Goal: Task Accomplishment & Management: Complete application form

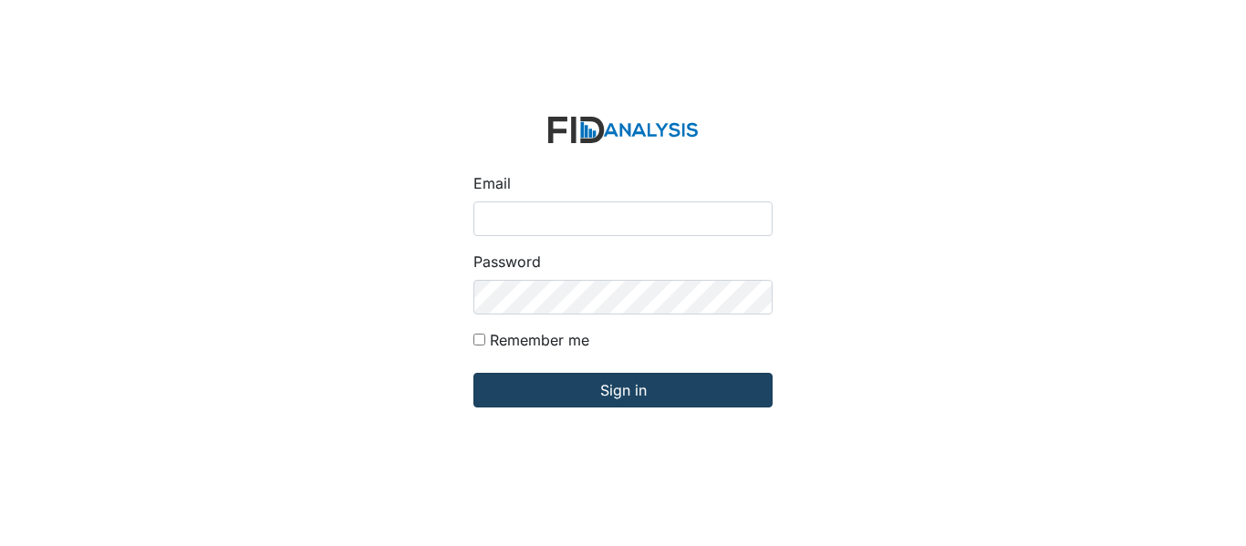
type input "[EMAIL_ADDRESS][PERSON_NAME][DOMAIN_NAME]"
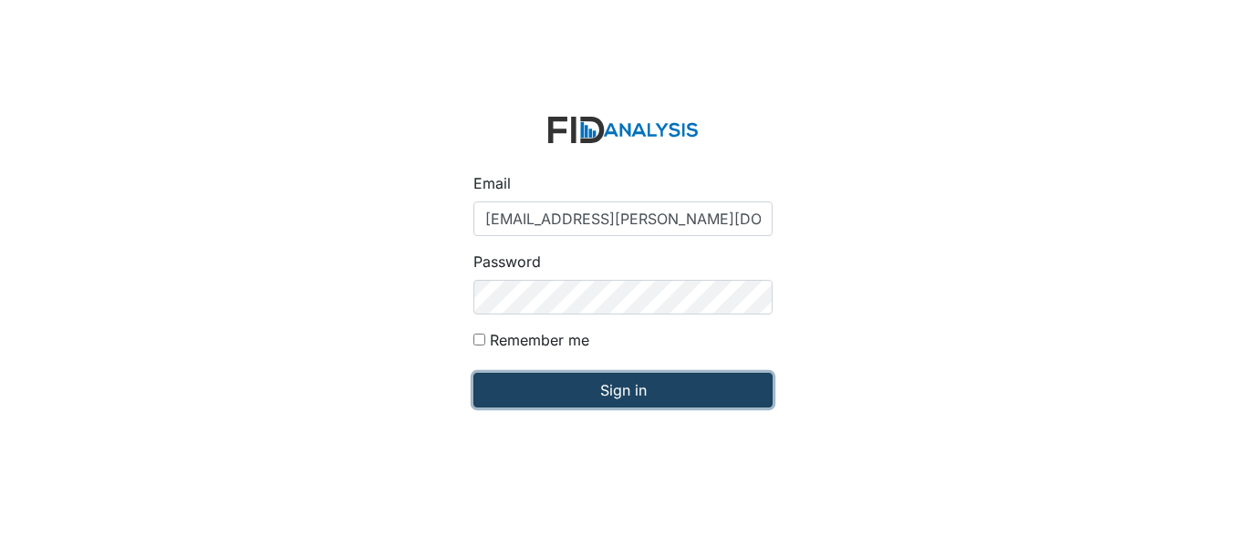
click at [639, 394] on input "Sign in" at bounding box center [622, 390] width 299 height 35
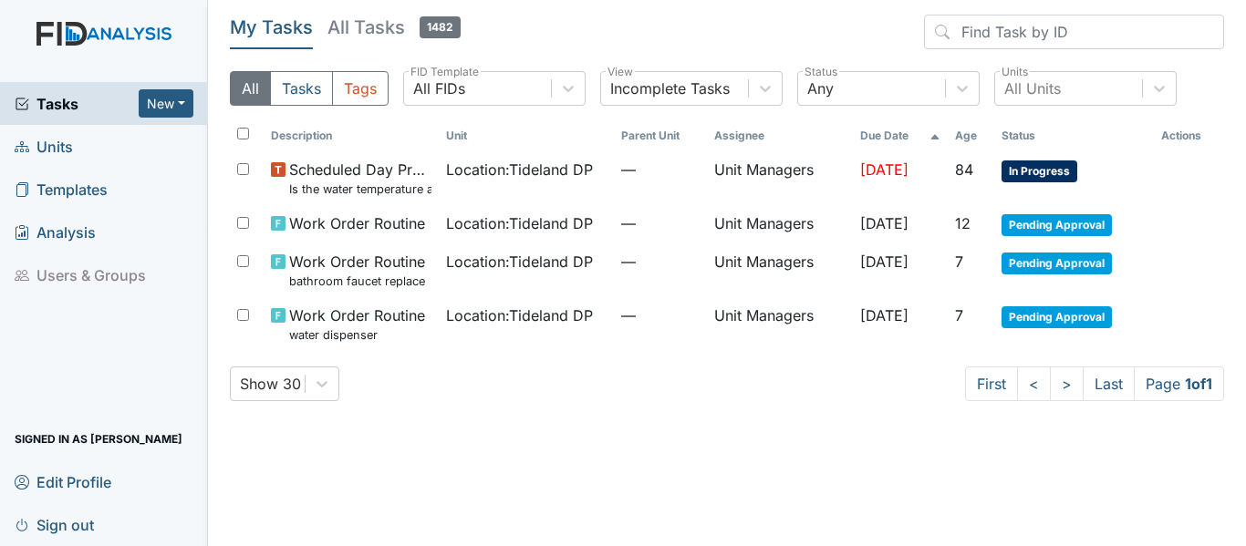
click at [67, 146] on span "Units" at bounding box center [44, 146] width 58 height 28
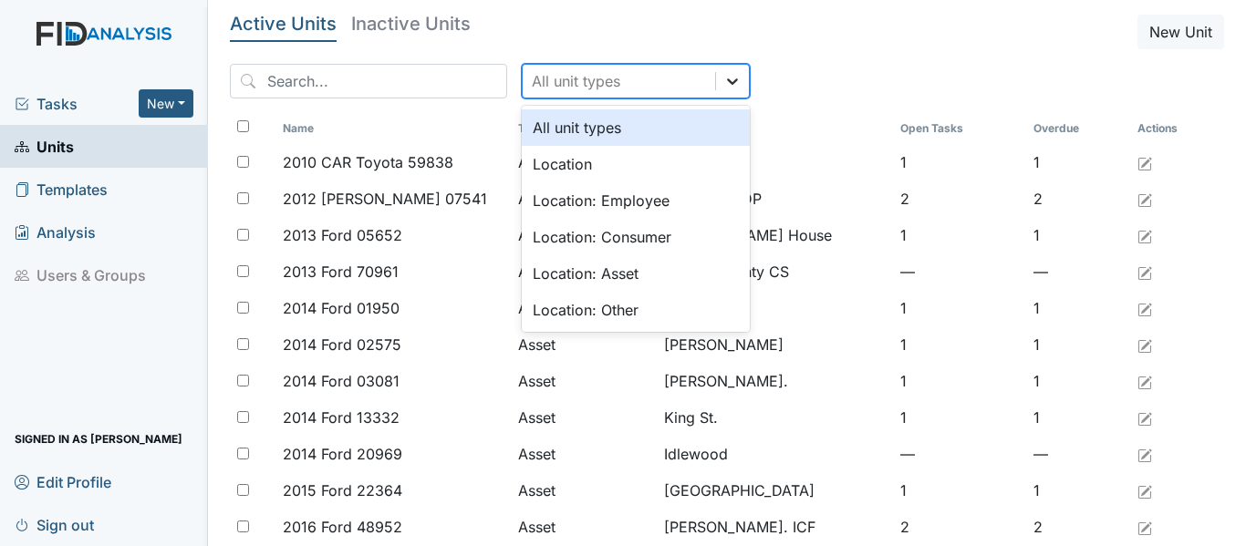
click at [723, 77] on icon at bounding box center [732, 81] width 18 height 18
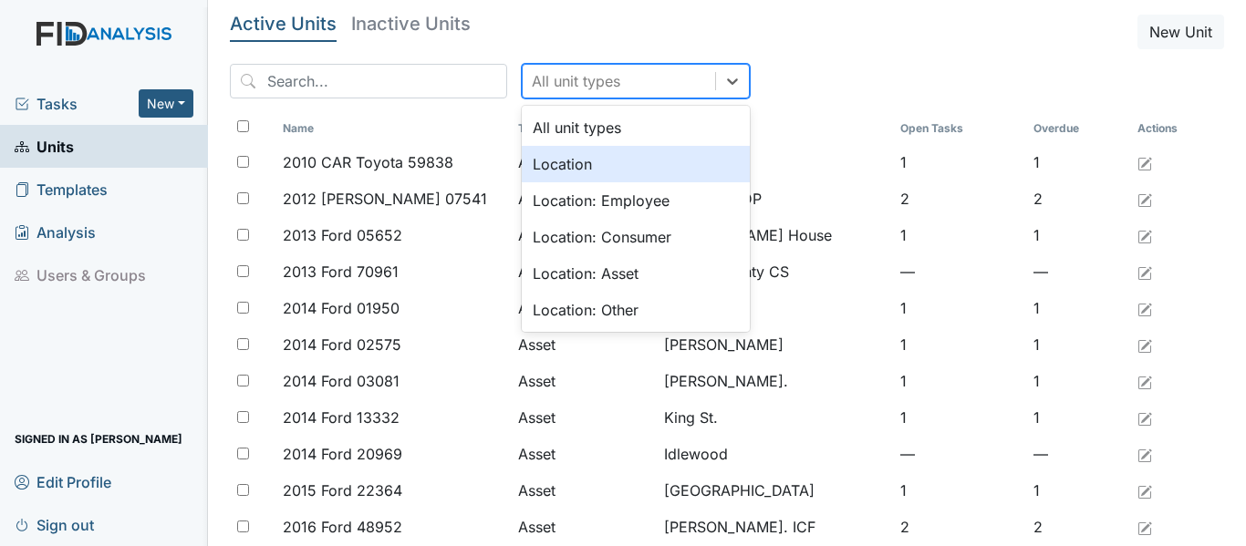
click at [651, 161] on div "Location" at bounding box center [636, 164] width 228 height 36
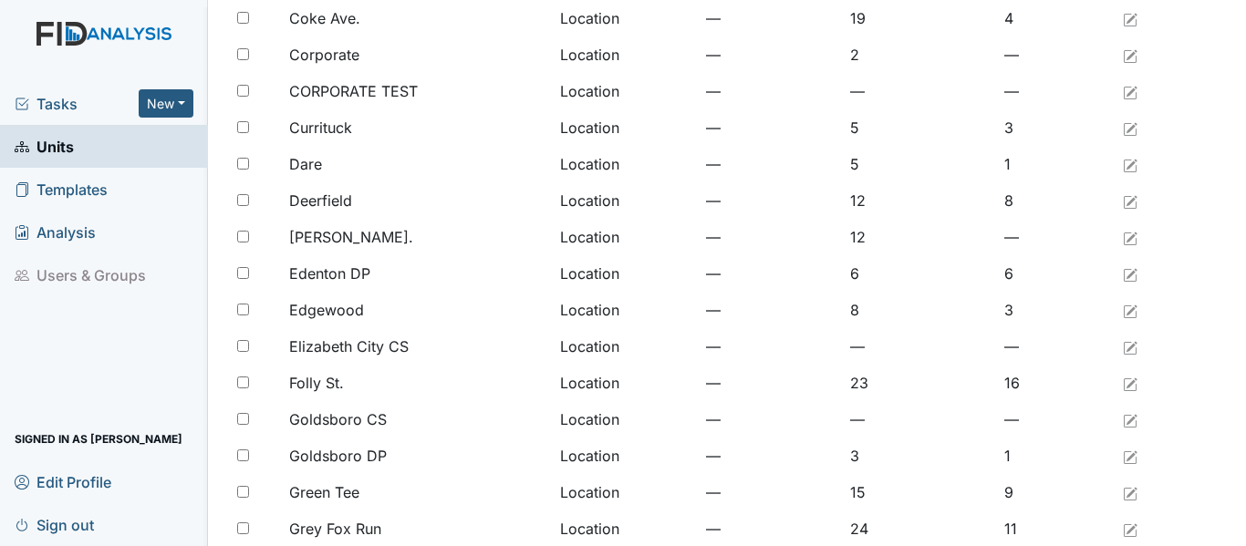
scroll to position [1500, 0]
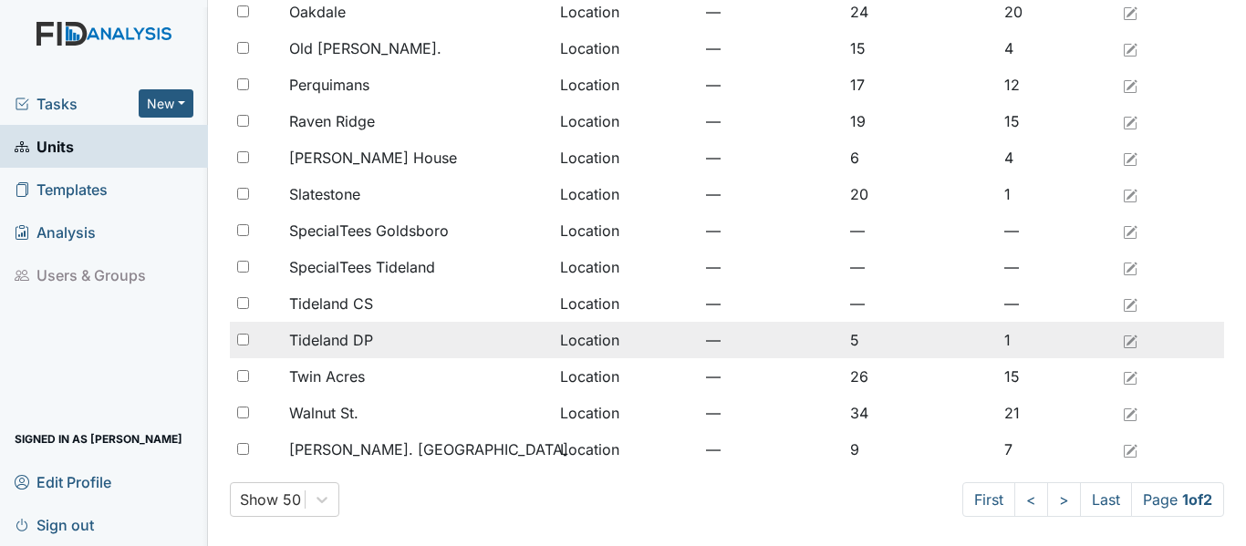
click at [323, 338] on span "Tideland DP" at bounding box center [331, 340] width 84 height 22
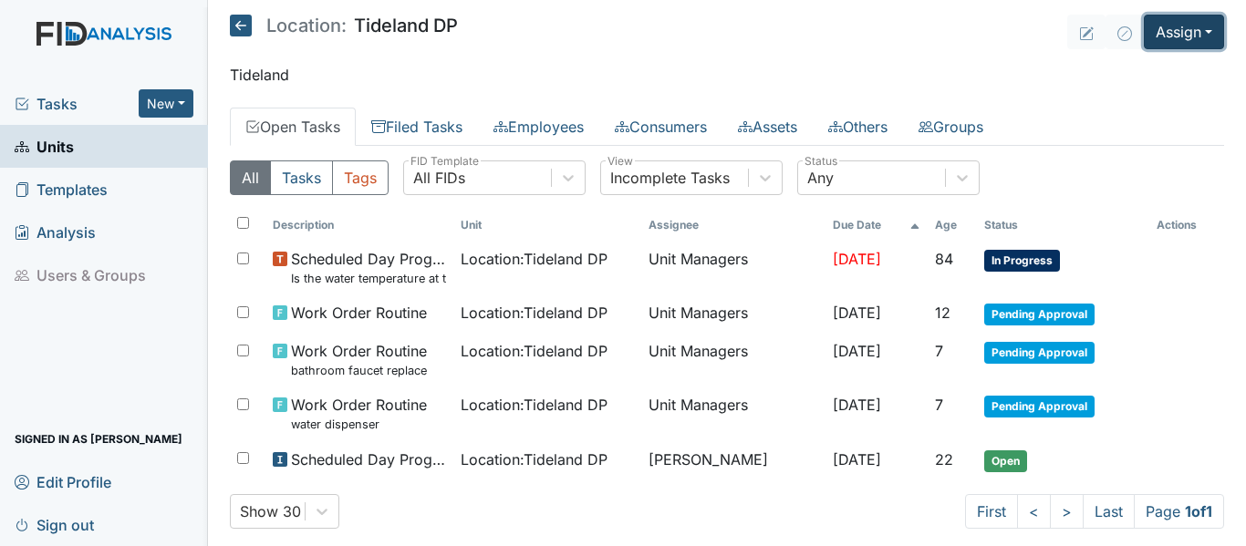
click at [1202, 34] on button "Assign" at bounding box center [1184, 32] width 80 height 35
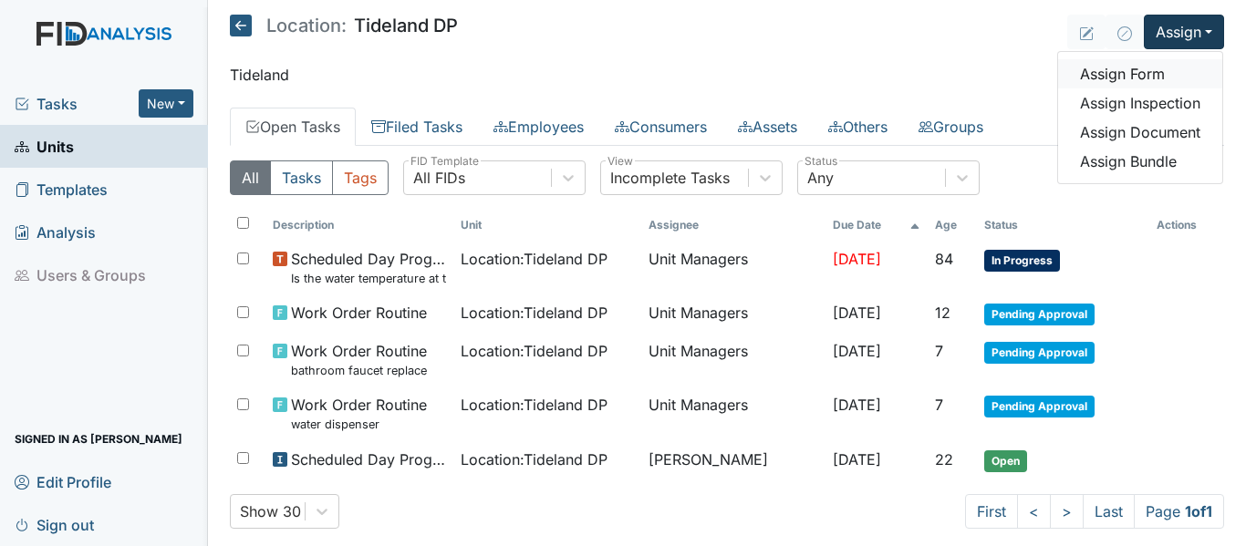
click at [1165, 74] on link "Assign Form" at bounding box center [1140, 73] width 164 height 29
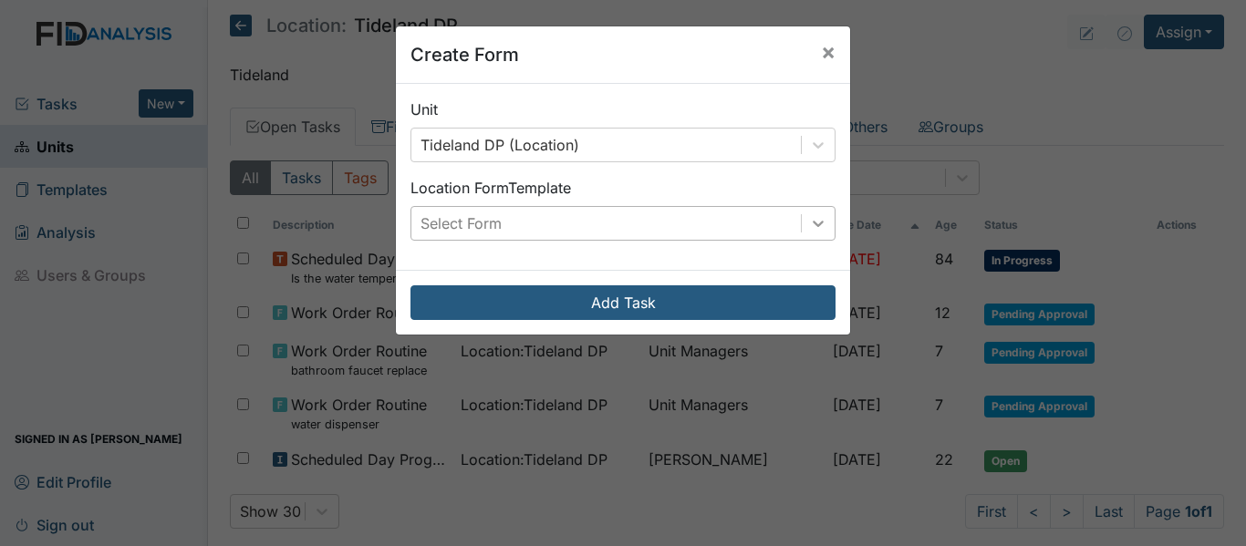
click at [809, 220] on icon at bounding box center [818, 223] width 18 height 18
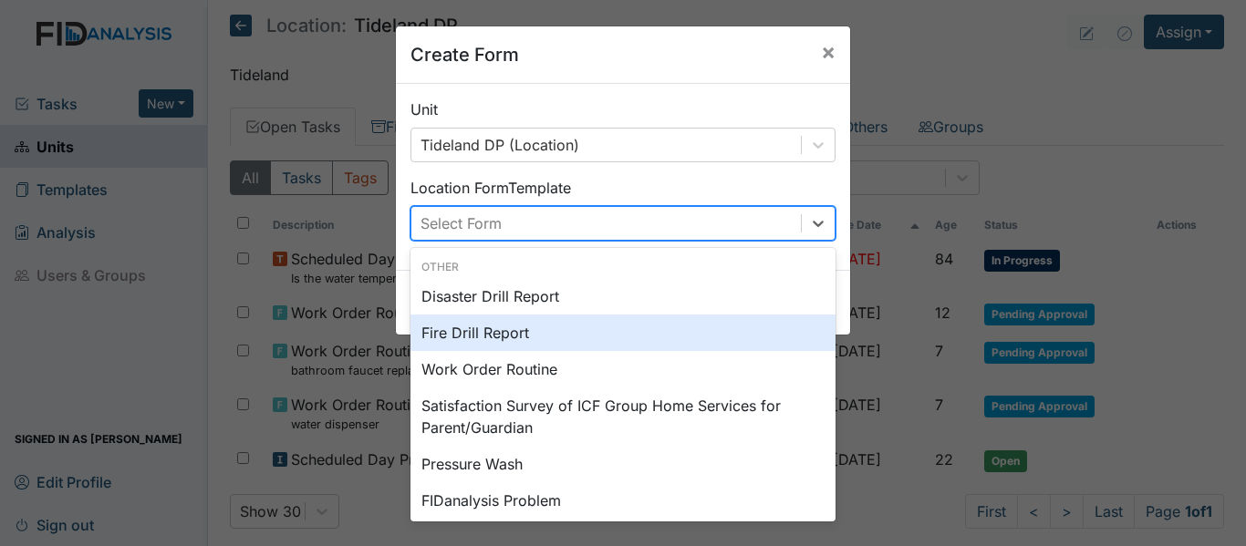
click at [600, 333] on div "Fire Drill Report" at bounding box center [622, 333] width 425 height 36
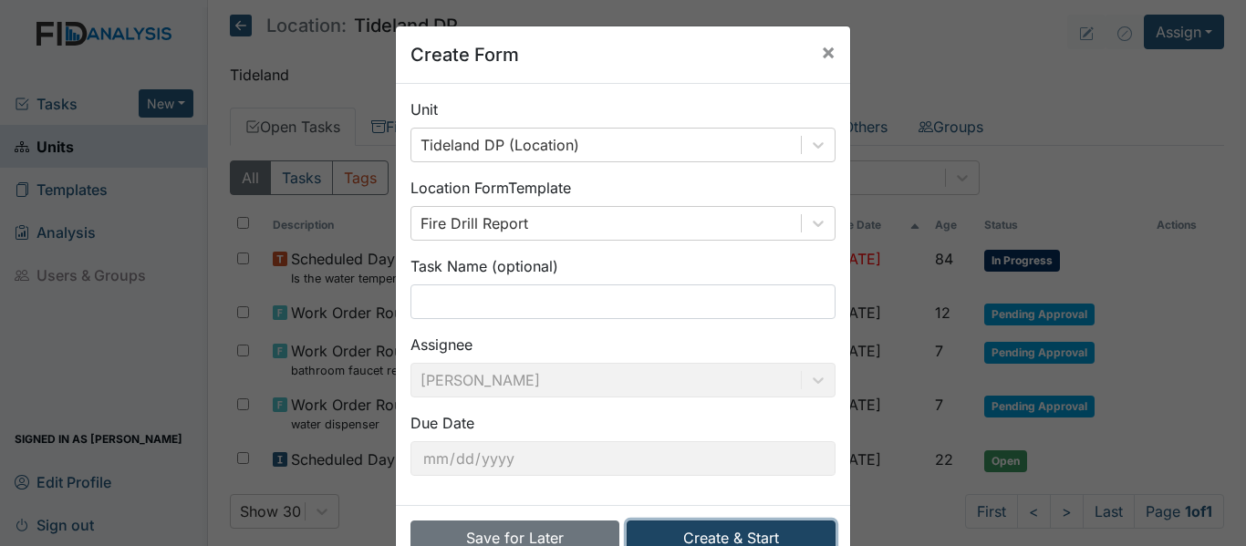
click at [693, 533] on button "Create & Start" at bounding box center [731, 538] width 209 height 35
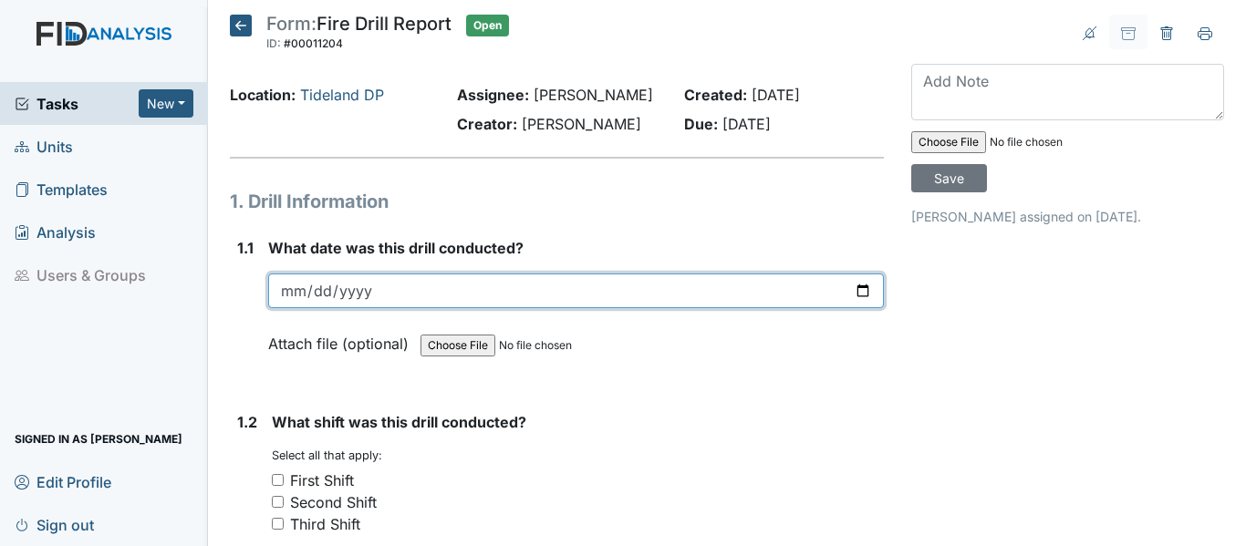
click at [303, 308] on input "date" at bounding box center [576, 291] width 616 height 35
type input "[DATE]"
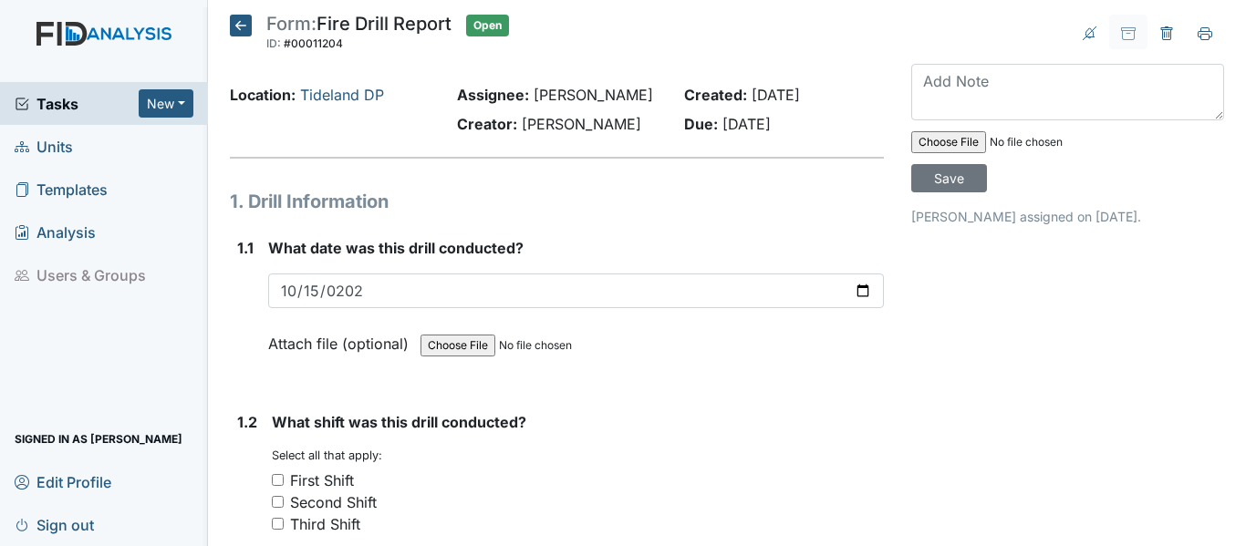
click at [280, 486] on input "First Shift" at bounding box center [278, 480] width 12 height 12
checkbox input "true"
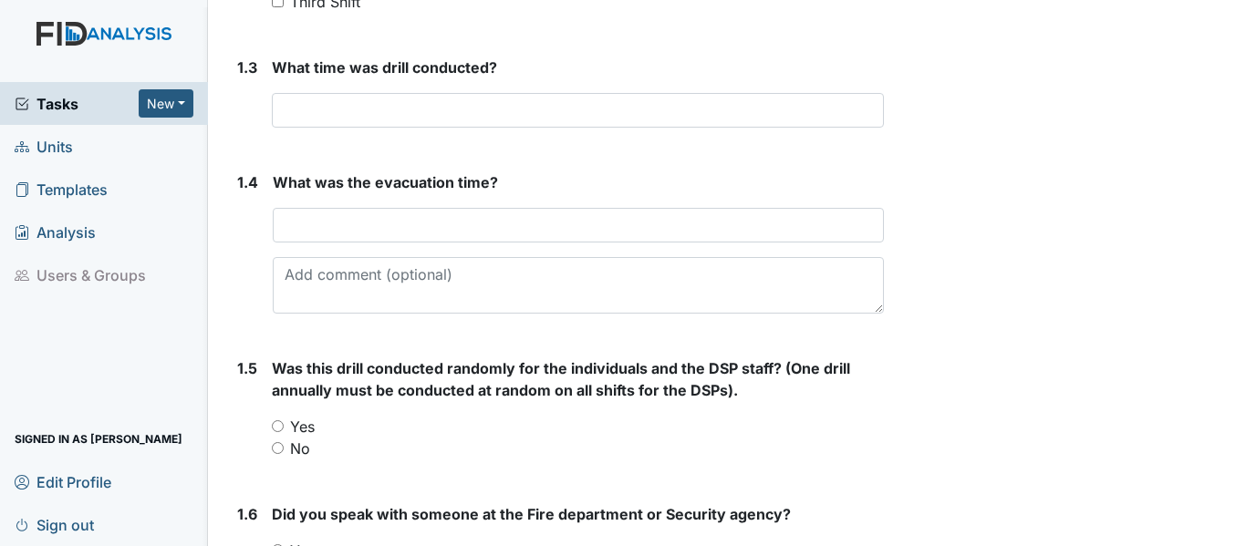
scroll to position [535, 0]
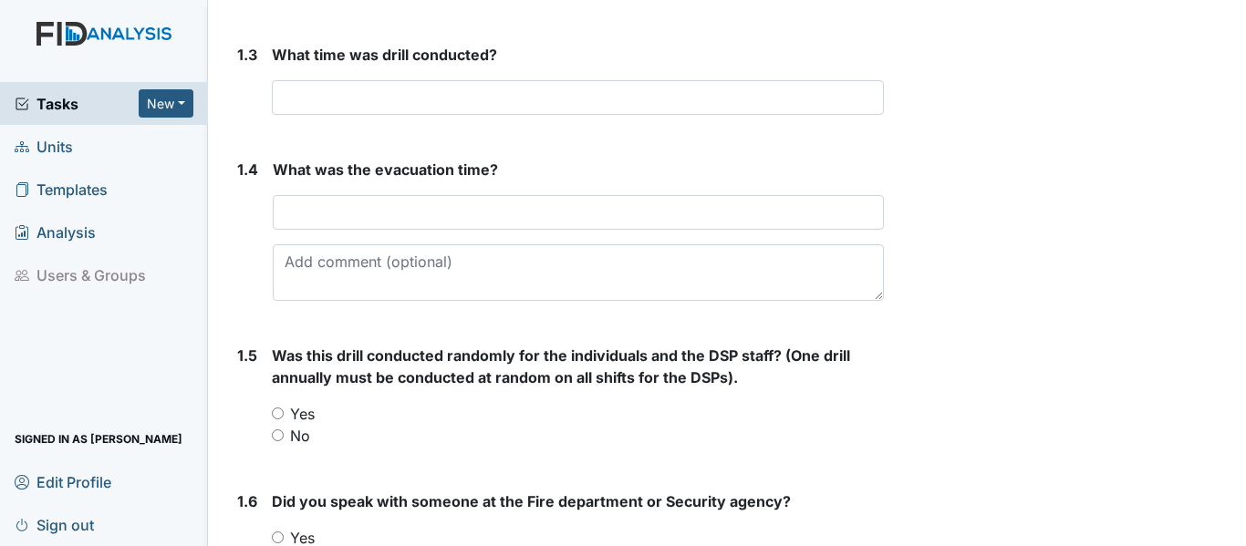
click at [315, 129] on form "What time was drill conducted? This field is required." at bounding box center [578, 87] width 612 height 86
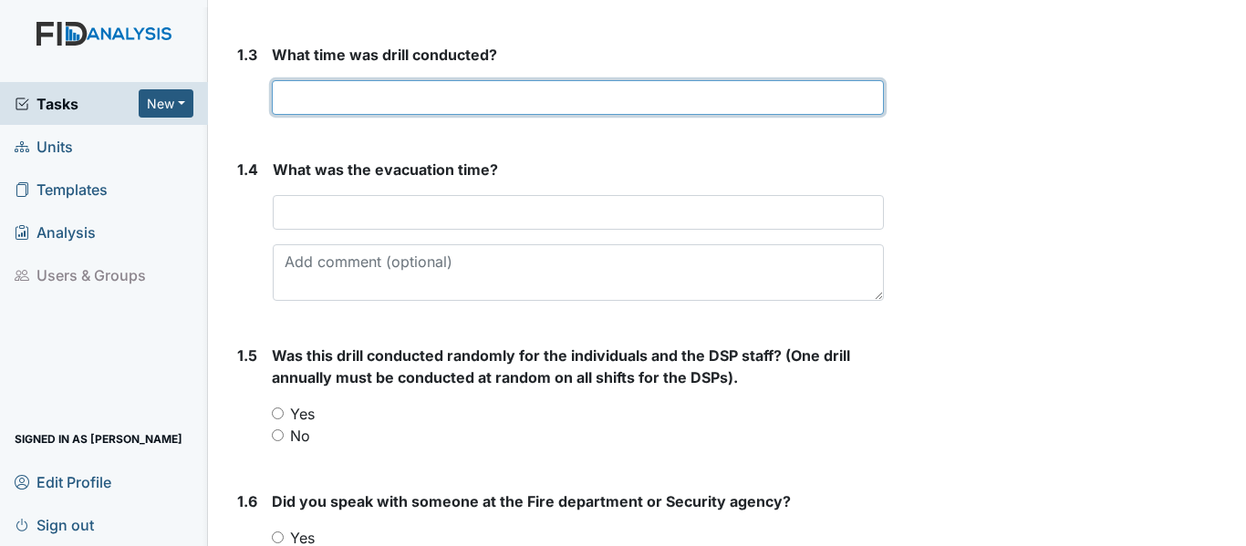
click at [308, 115] on input "text" at bounding box center [578, 97] width 612 height 35
type input "10:11 am"
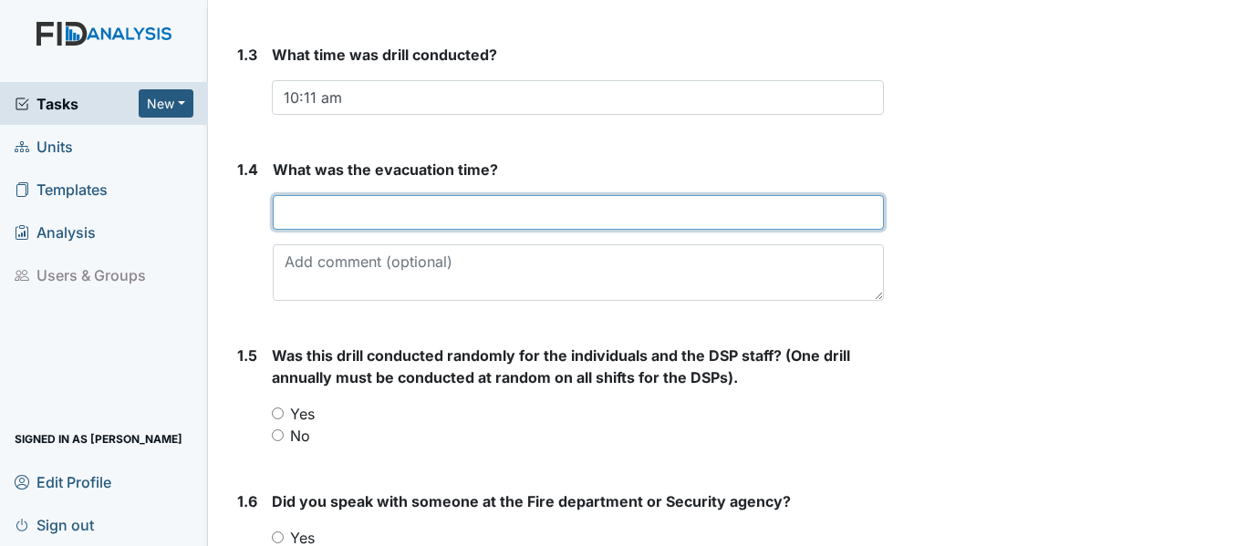
click at [323, 230] on input "text" at bounding box center [578, 212] width 611 height 35
type input "3 min."
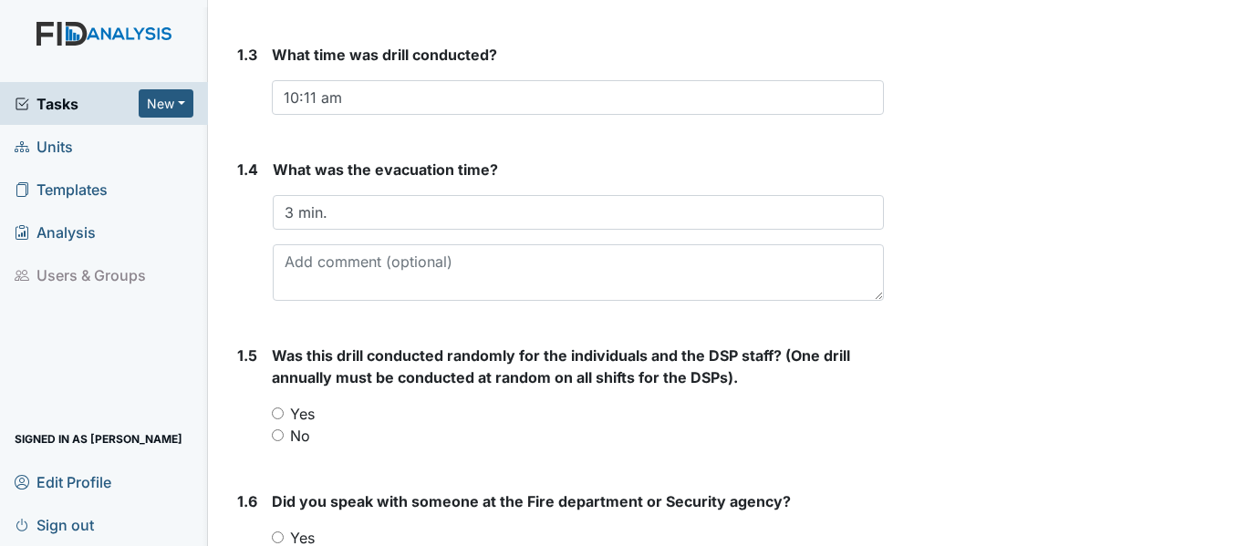
click at [279, 420] on input "Yes" at bounding box center [278, 414] width 12 height 12
radio input "true"
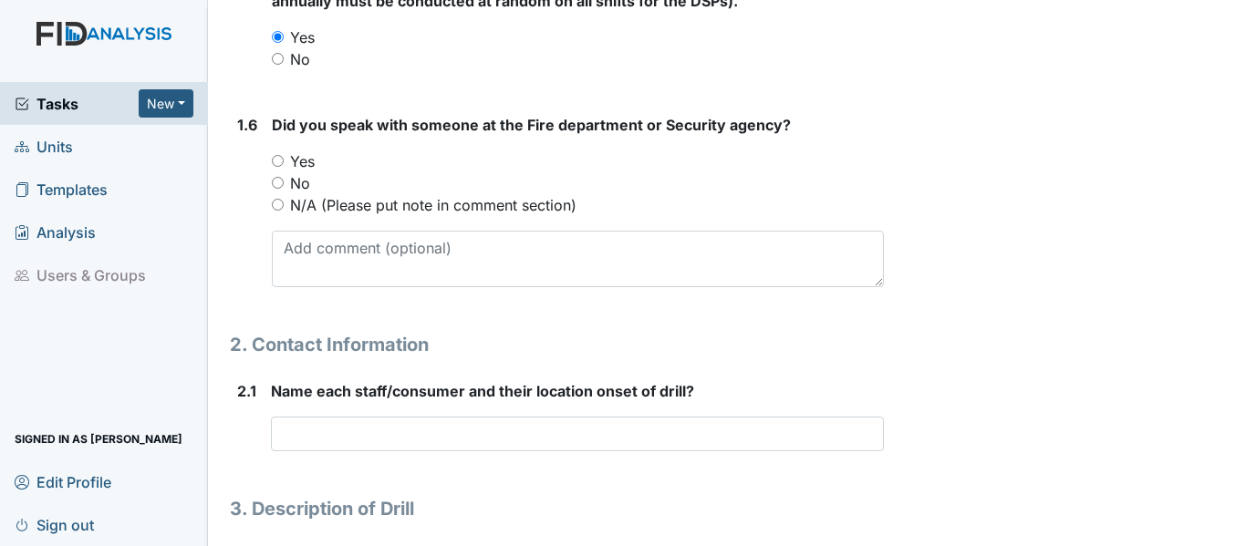
scroll to position [948, 0]
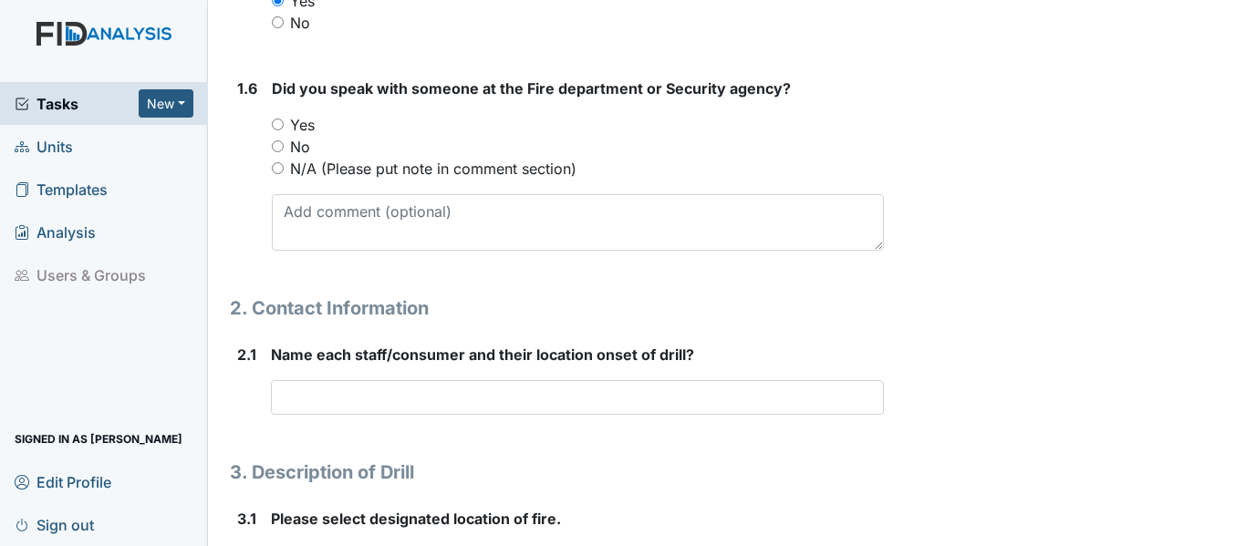
click at [284, 158] on div "No" at bounding box center [578, 147] width 612 height 22
click at [277, 152] on input "No" at bounding box center [278, 146] width 12 height 12
radio input "true"
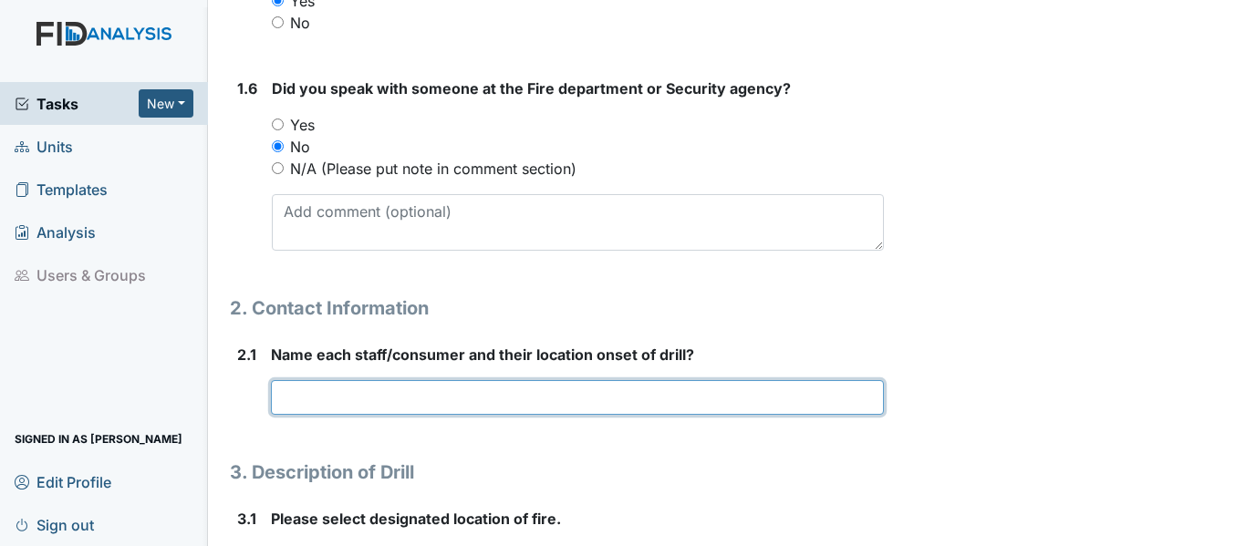
click at [295, 415] on input "text" at bounding box center [577, 397] width 613 height 35
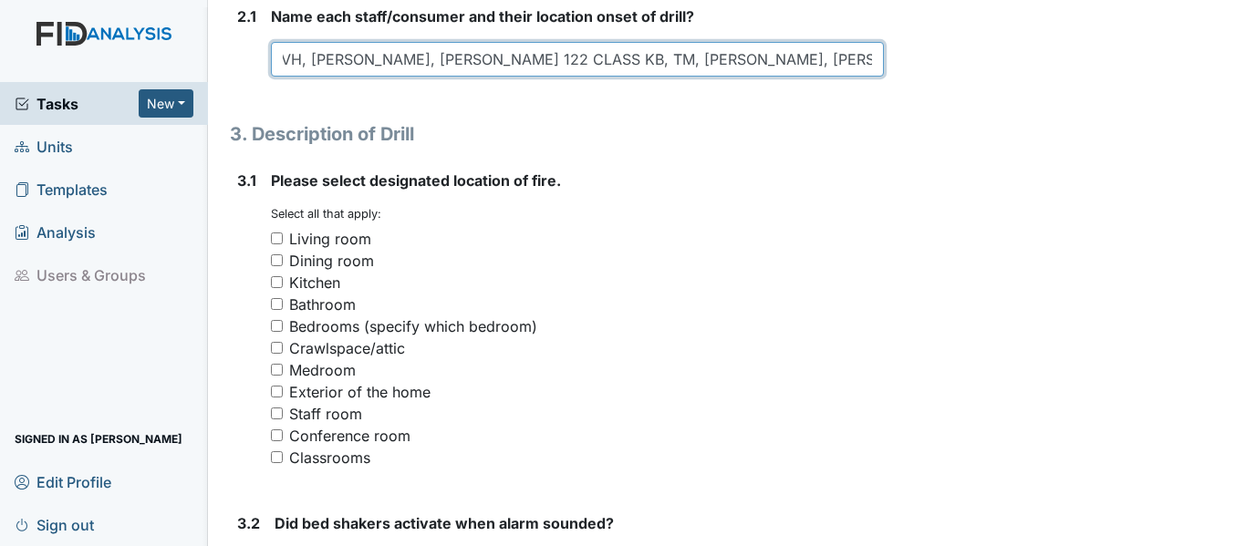
scroll to position [1443, 0]
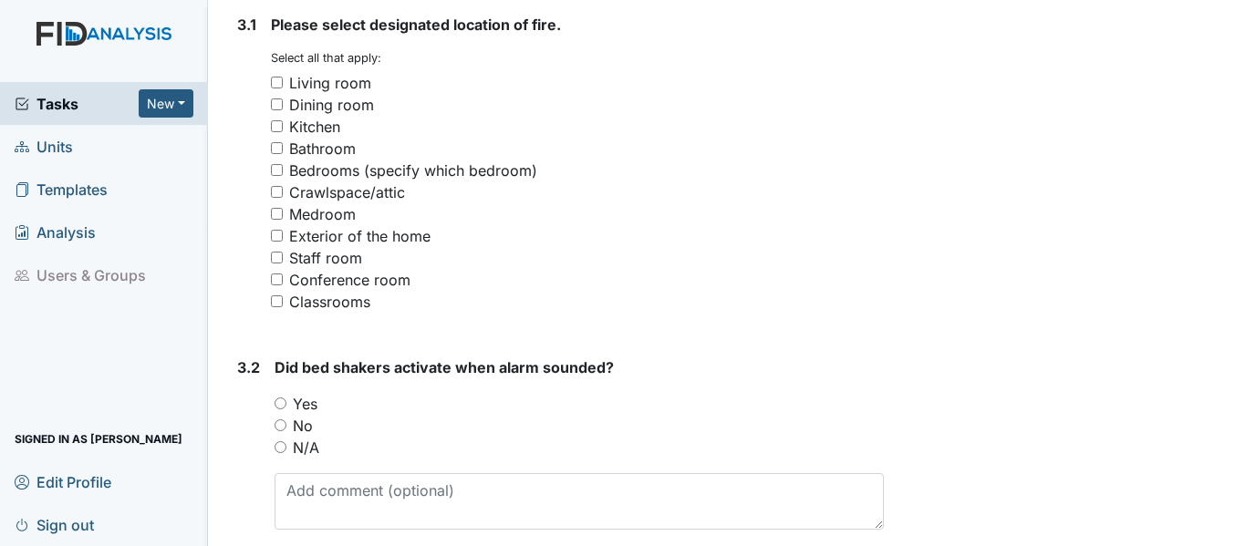
type input "J. Jones DR class RG,MW, JB R. Glover, T.BOOTH 121 CLASS CC,CL,JA,WTO,JD, ML R.…"
click at [278, 220] on input "Medroom" at bounding box center [277, 214] width 12 height 12
checkbox input "true"
click at [282, 453] on input "N/A" at bounding box center [281, 447] width 12 height 12
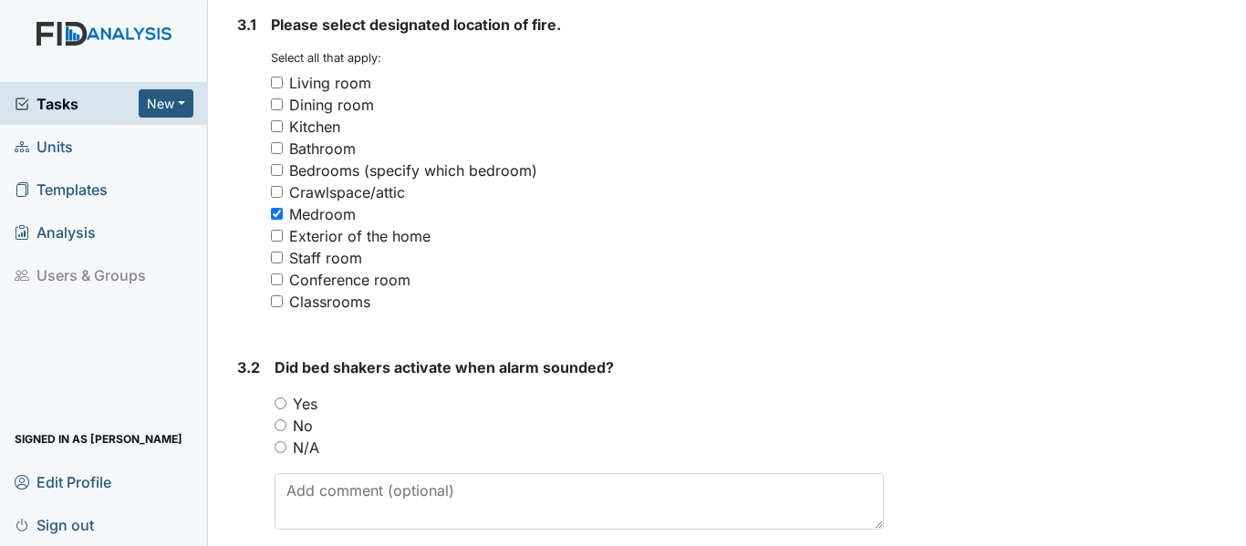
radio input "true"
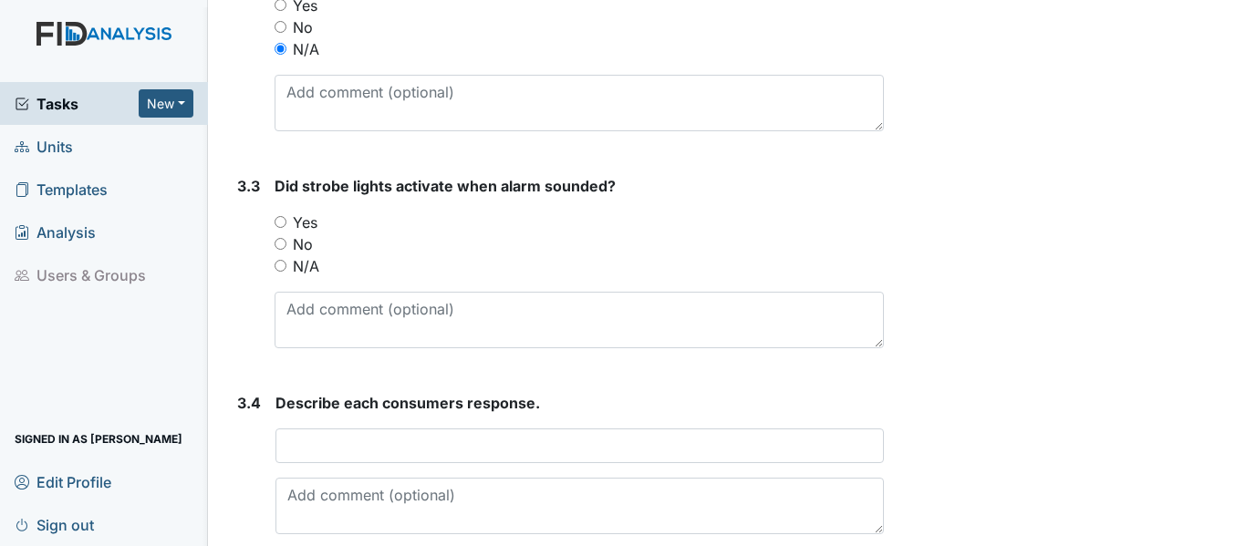
scroll to position [1862, 0]
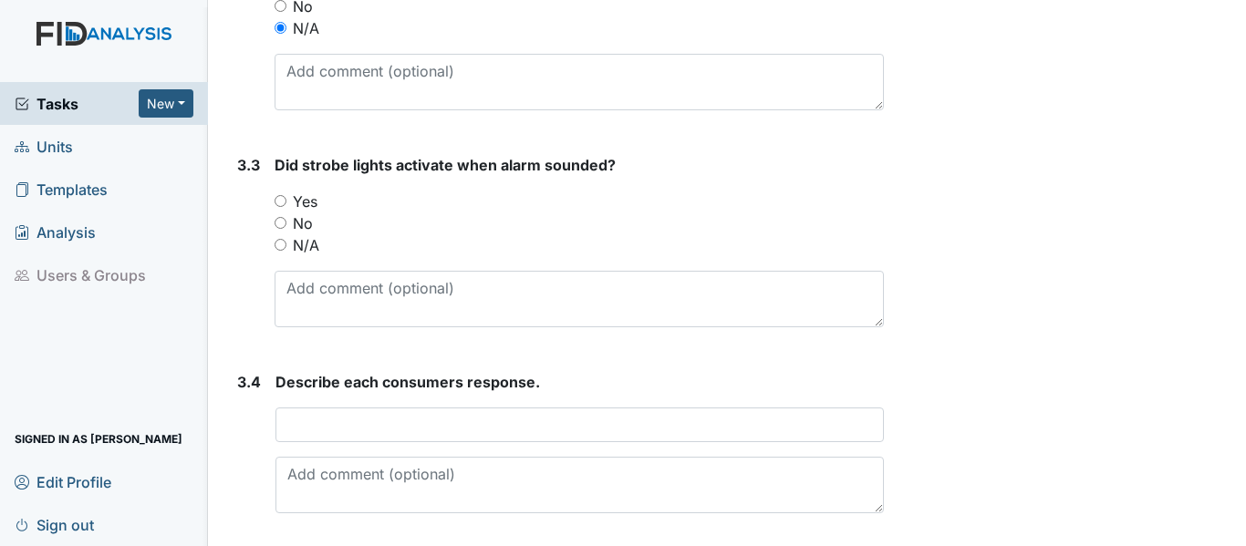
click at [278, 207] on input "Yes" at bounding box center [281, 201] width 12 height 12
radio input "true"
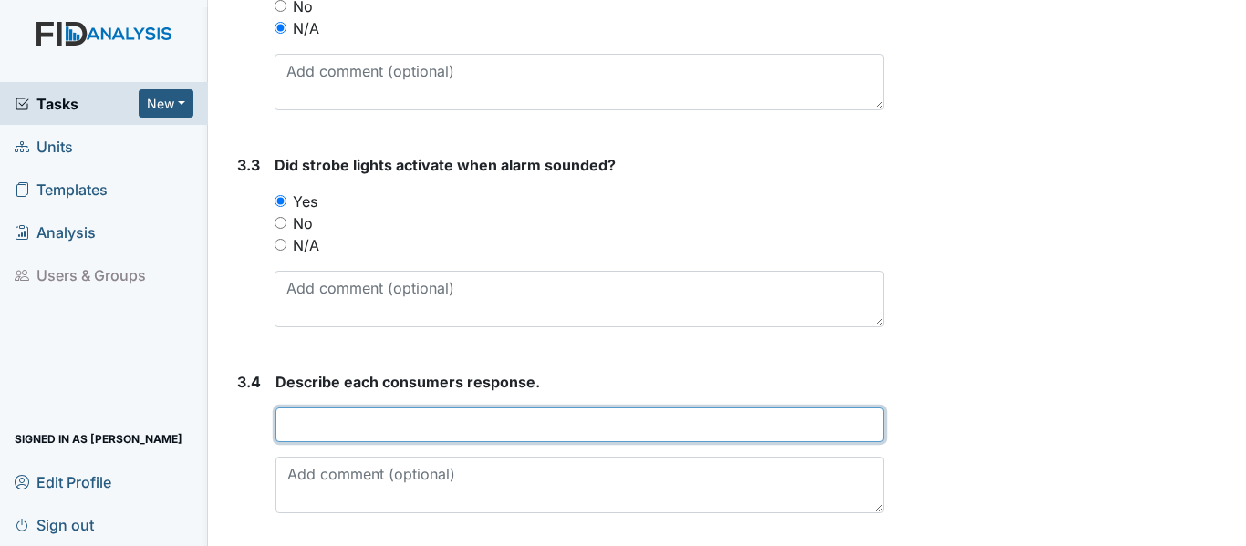
click at [311, 442] on input "text" at bounding box center [579, 425] width 608 height 35
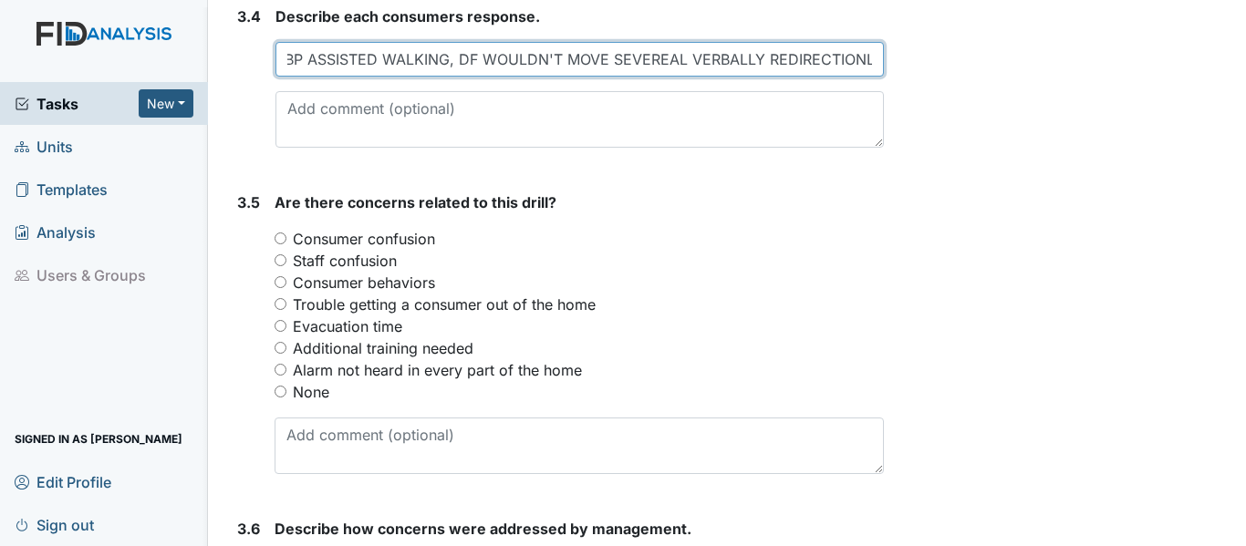
scroll to position [2250, 0]
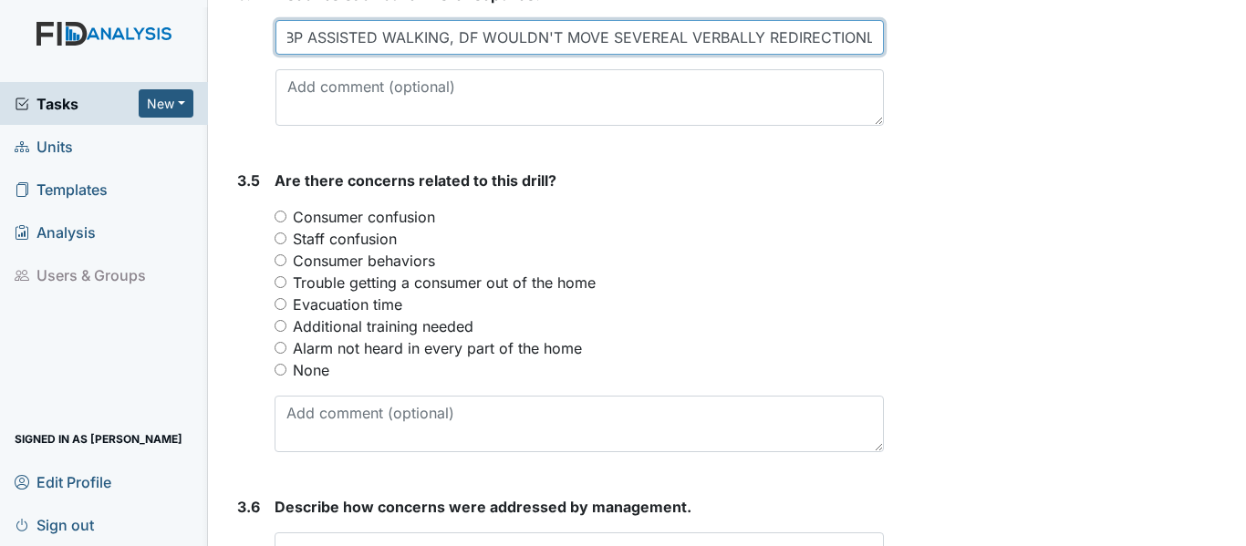
type input "RG ASSISTED TO WHEELCHAIR, BP ASSISTED WALKING, DF WOULDN'T MOVE SEVEREAL VERBA…"
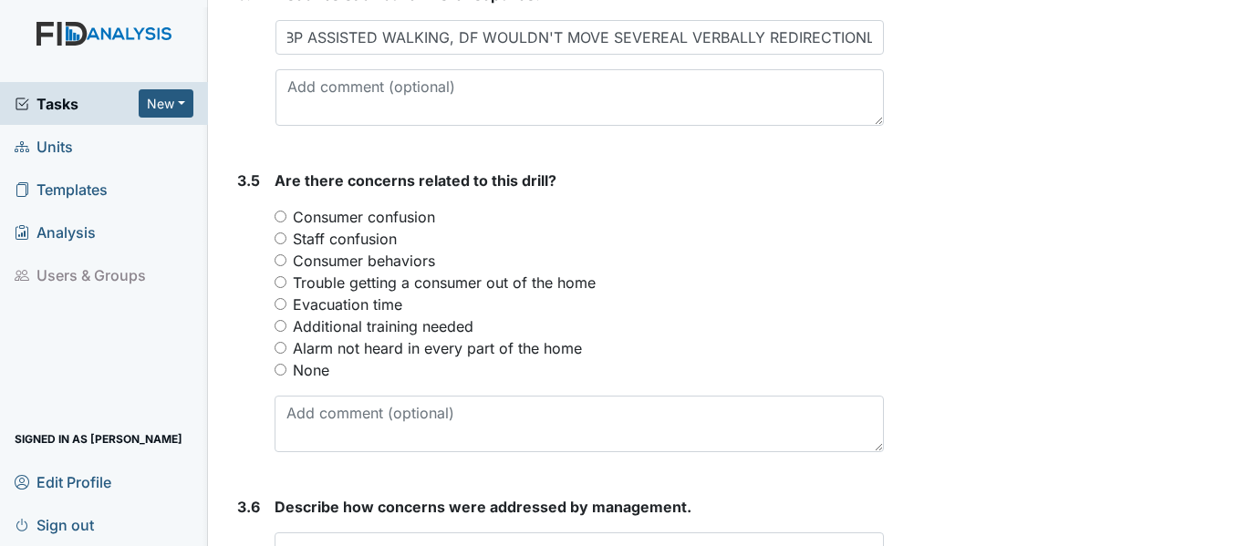
scroll to position [0, 0]
click at [278, 223] on input "Consumer confusion" at bounding box center [281, 217] width 12 height 12
radio input "true"
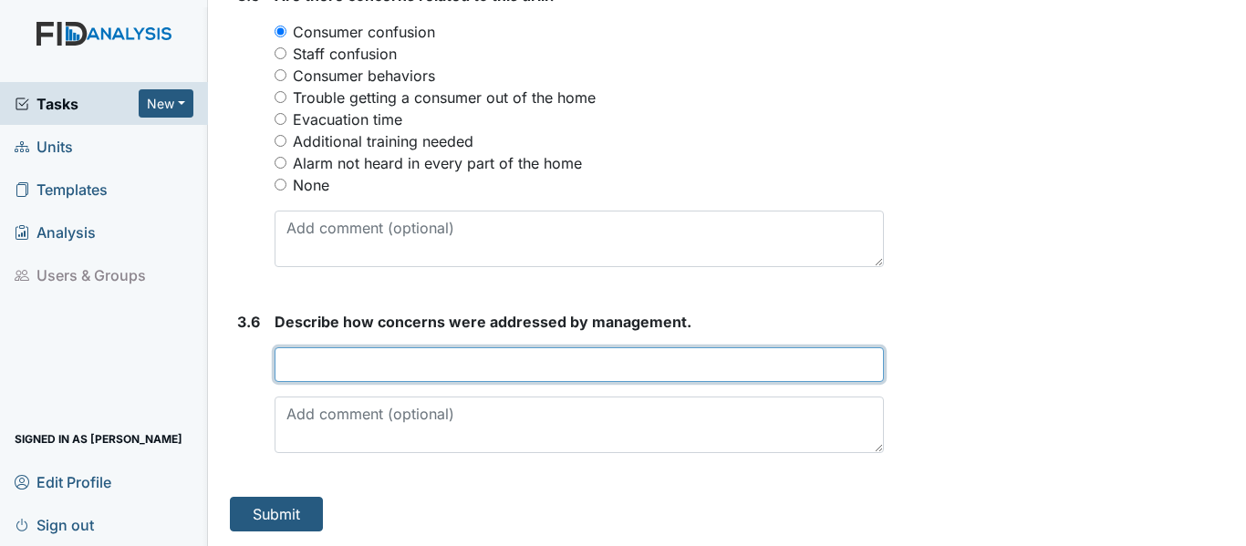
click at [301, 358] on input "text" at bounding box center [579, 364] width 609 height 35
type input "F"
click at [301, 359] on input "D" at bounding box center [579, 364] width 609 height 35
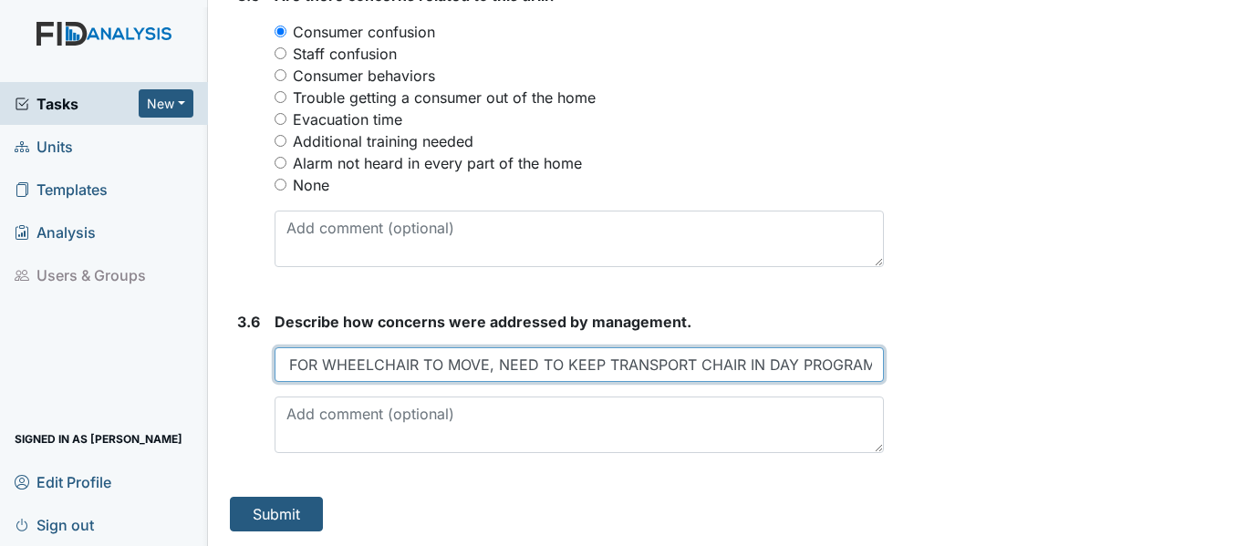
scroll to position [0, 100]
type input "DF WAITING FOR WHEELCHAIR TO MOVE, NEED TO KEEP TRANSPORT CHAIR IN DAY PROGRAM"
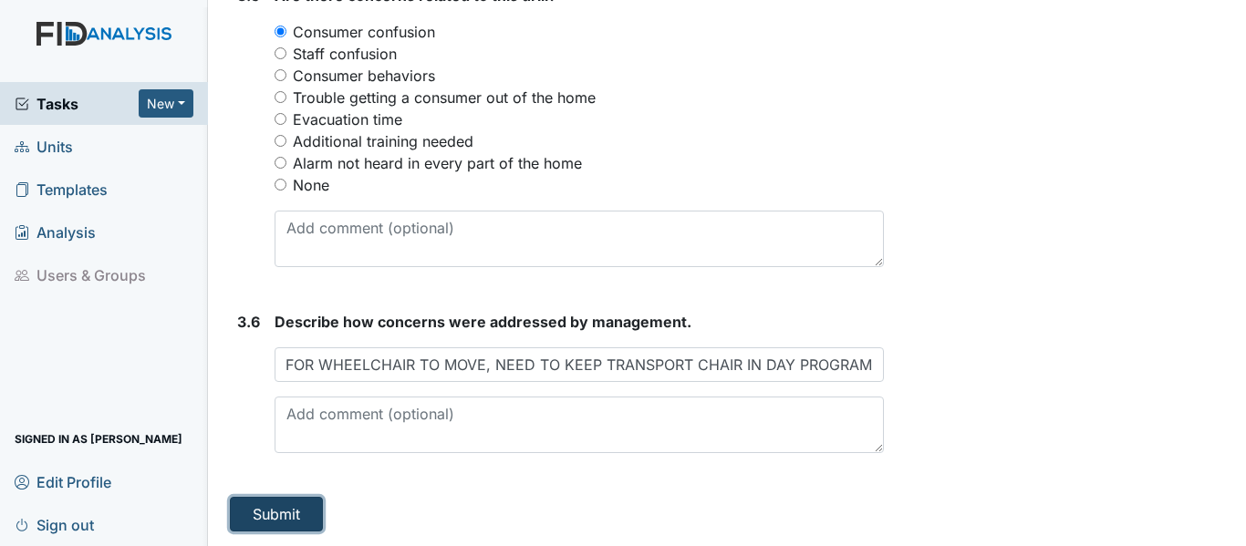
click at [293, 514] on button "Submit" at bounding box center [276, 514] width 93 height 35
